Goal: Task Accomplishment & Management: Complete application form

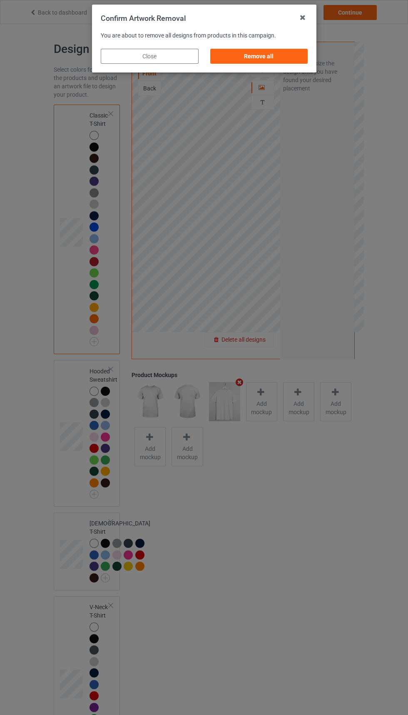
click at [271, 54] on div "Remove all" at bounding box center [259, 56] width 98 height 15
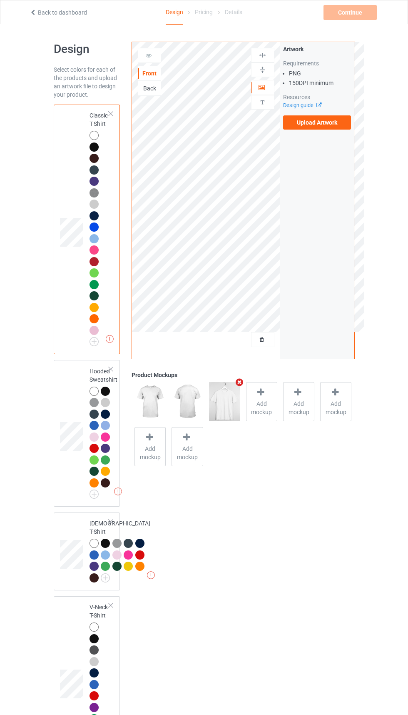
click at [314, 125] on label "Upload Artwork" at bounding box center [317, 122] width 68 height 14
click at [0, 0] on input "Upload Artwork" at bounding box center [0, 0] width 0 height 0
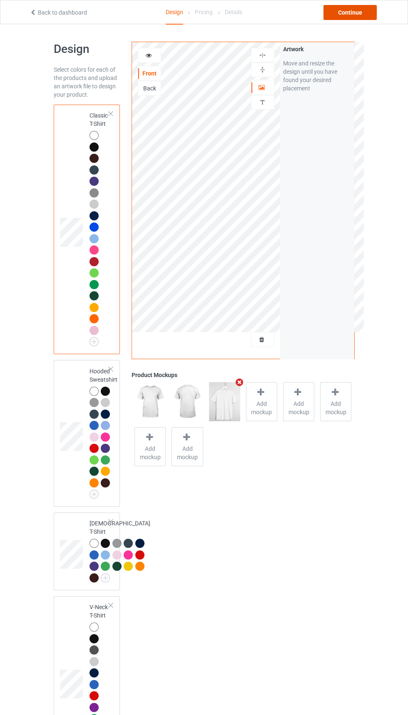
click at [374, 19] on div "Continue" at bounding box center [350, 12] width 53 height 15
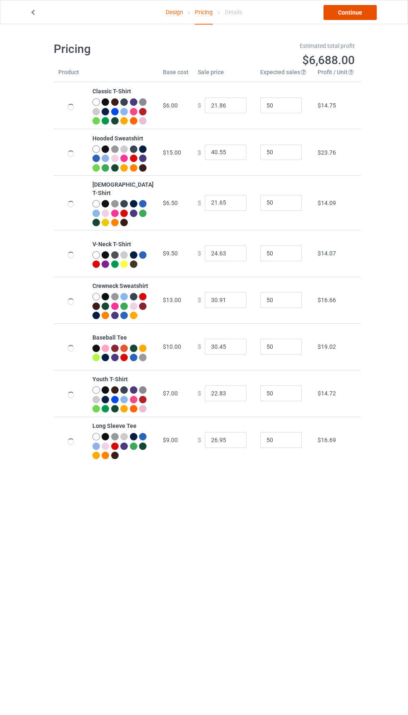
click at [358, 14] on link "Continue" at bounding box center [350, 12] width 53 height 15
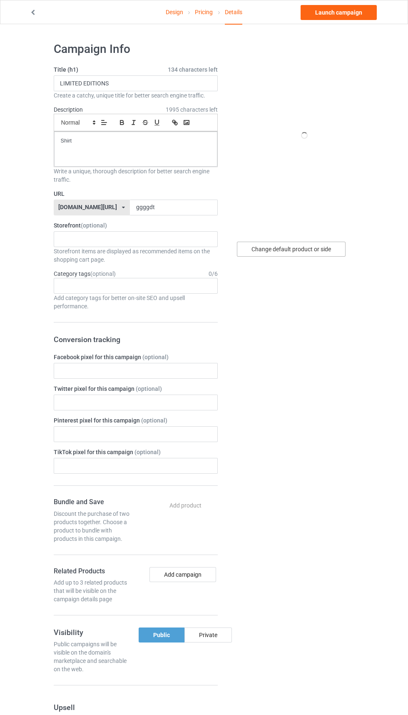
click at [309, 252] on div "Change default product or side" at bounding box center [291, 249] width 109 height 15
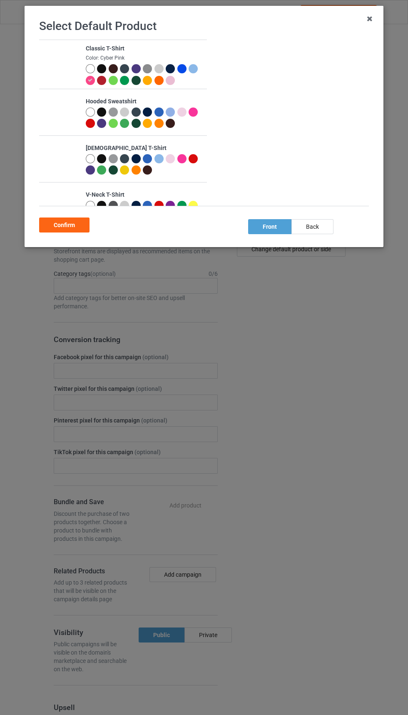
click at [304, 256] on div "Select Default Product Classic T-Shirt Color: Cyber Pink Hooded Sweatshirt [DEM…" at bounding box center [204, 357] width 408 height 715
click at [92, 73] on div at bounding box center [92, 70] width 12 height 12
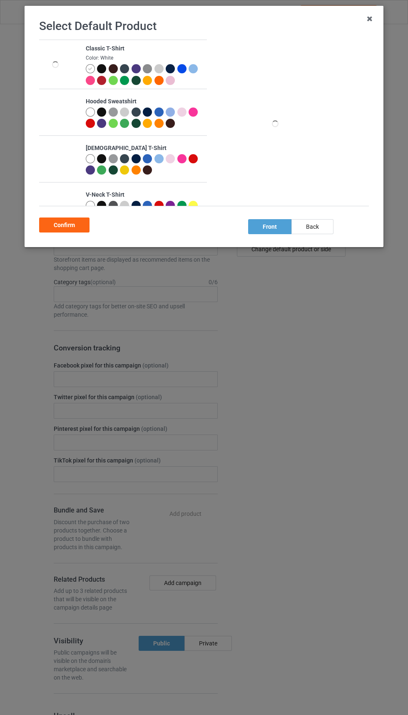
click at [72, 232] on div "Confirm" at bounding box center [64, 224] width 50 height 15
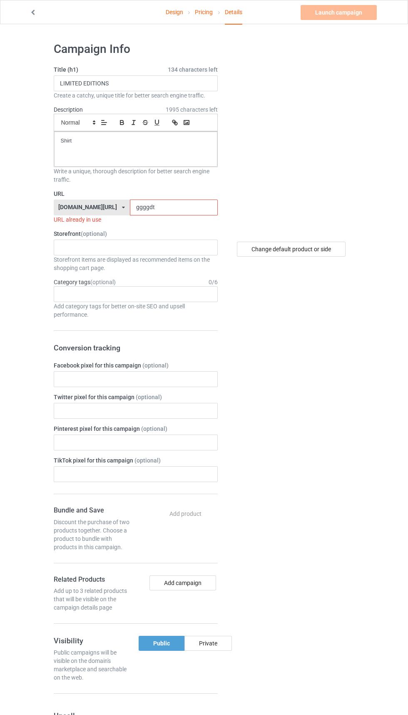
click at [159, 207] on input "ggggdt" at bounding box center [174, 207] width 88 height 16
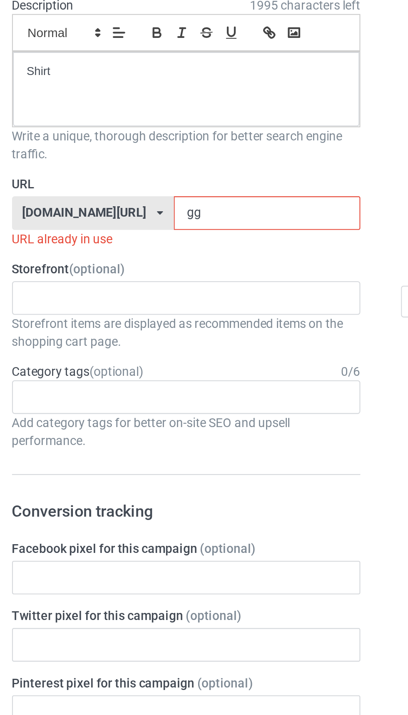
type input "g"
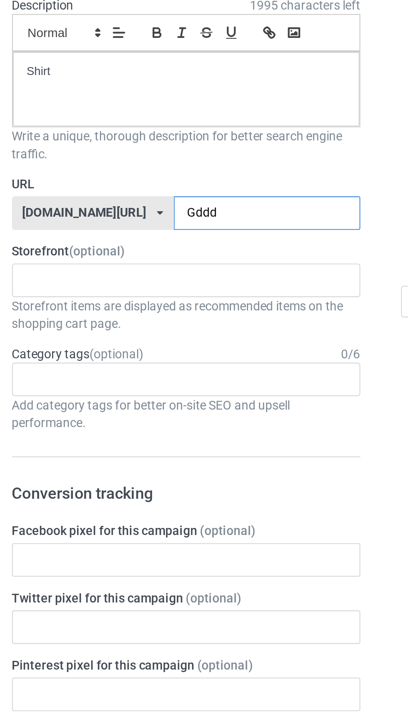
type input "Gddd9"
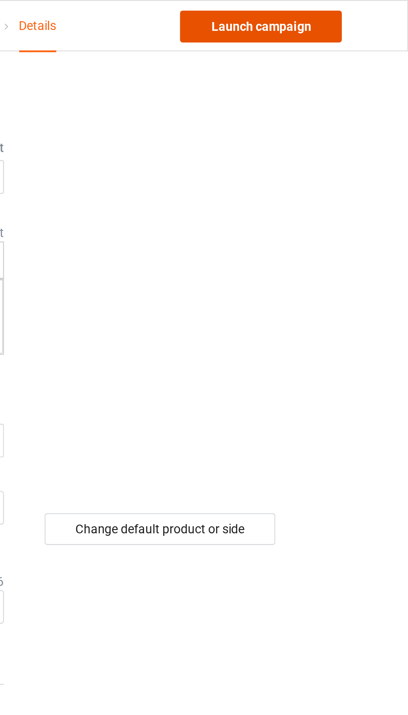
click at [348, 14] on link "Launch campaign" at bounding box center [339, 12] width 76 height 15
